Goal: Task Accomplishment & Management: Manage account settings

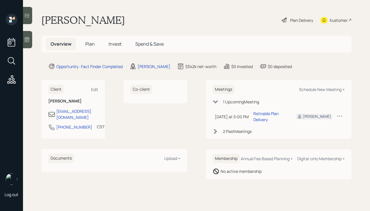
click at [289, 19] on div "Plan Delivery" at bounding box center [297, 20] width 33 height 13
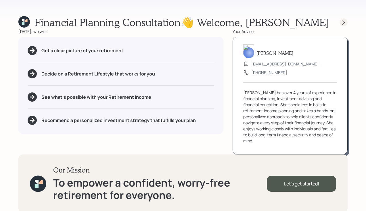
click at [339, 22] on div at bounding box center [343, 22] width 8 height 8
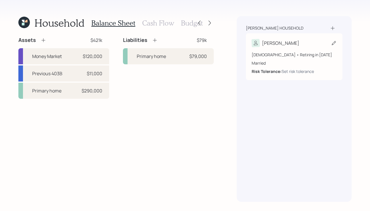
click at [321, 39] on div "[PERSON_NAME] [DEMOGRAPHIC_DATA] • Retiring in [DATE] Married Risk Tolerance: S…" at bounding box center [294, 56] width 97 height 47
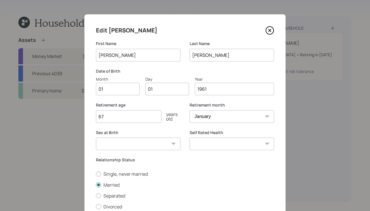
drag, startPoint x: 138, startPoint y: 119, endPoint x: 145, endPoint y: 125, distance: 8.7
click at [138, 119] on input "67" at bounding box center [129, 116] width 66 height 13
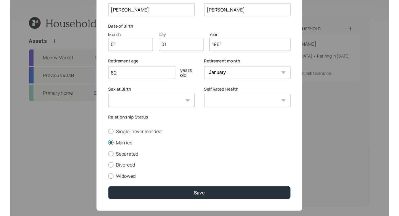
scroll to position [55, 0]
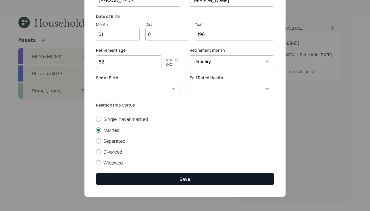
type input "62"
click at [209, 178] on button "Save" at bounding box center [185, 179] width 178 height 12
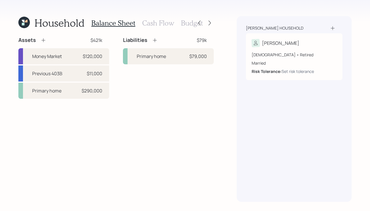
click at [159, 26] on h3 "Cash Flow" at bounding box center [158, 23] width 32 height 8
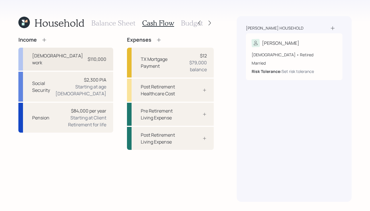
click at [75, 53] on div "[DEMOGRAPHIC_DATA] work $110,000" at bounding box center [65, 59] width 95 height 23
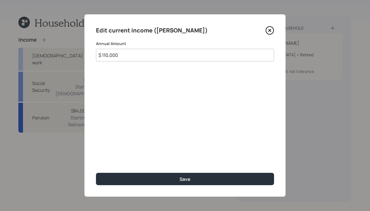
drag, startPoint x: 144, startPoint y: 57, endPoint x: 22, endPoint y: 34, distance: 124.2
click at [60, 46] on div "Edit current income ([PERSON_NAME]) Annual Amount $ 110,000 Save" at bounding box center [185, 105] width 370 height 211
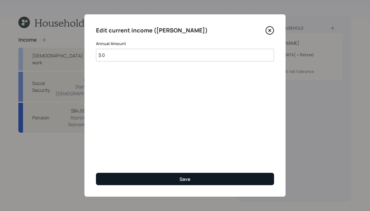
type input "$ 0"
click at [180, 173] on button "Save" at bounding box center [185, 179] width 178 height 12
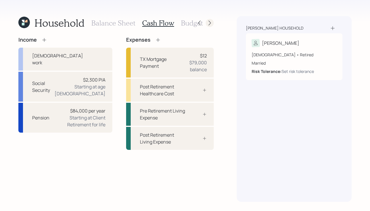
click at [212, 23] on icon at bounding box center [210, 23] width 6 height 6
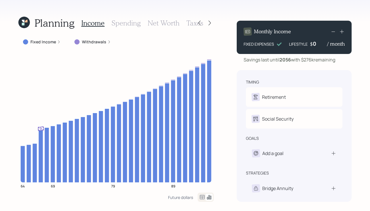
click at [102, 44] on label "Withdrawals" at bounding box center [94, 42] width 24 height 6
click at [184, 41] on div "Withdrawals : Required Minimum Distributions (RMDs)" at bounding box center [129, 42] width 118 height 10
click at [199, 24] on icon at bounding box center [200, 23] width 6 height 6
